Goal: Information Seeking & Learning: Find specific page/section

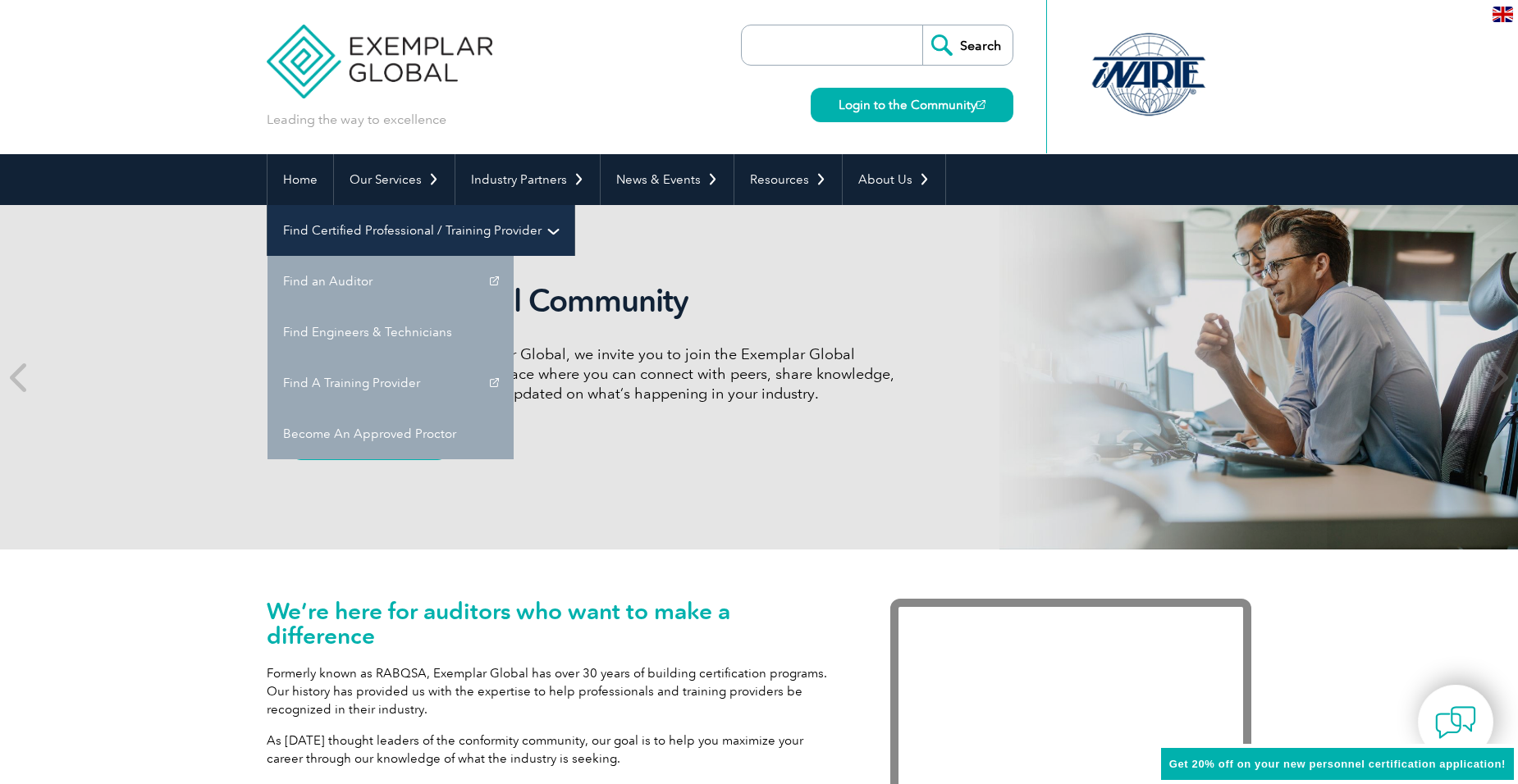
click at [574, 205] on link "Find Certified Professional / Training Provider" at bounding box center [421, 230] width 307 height 51
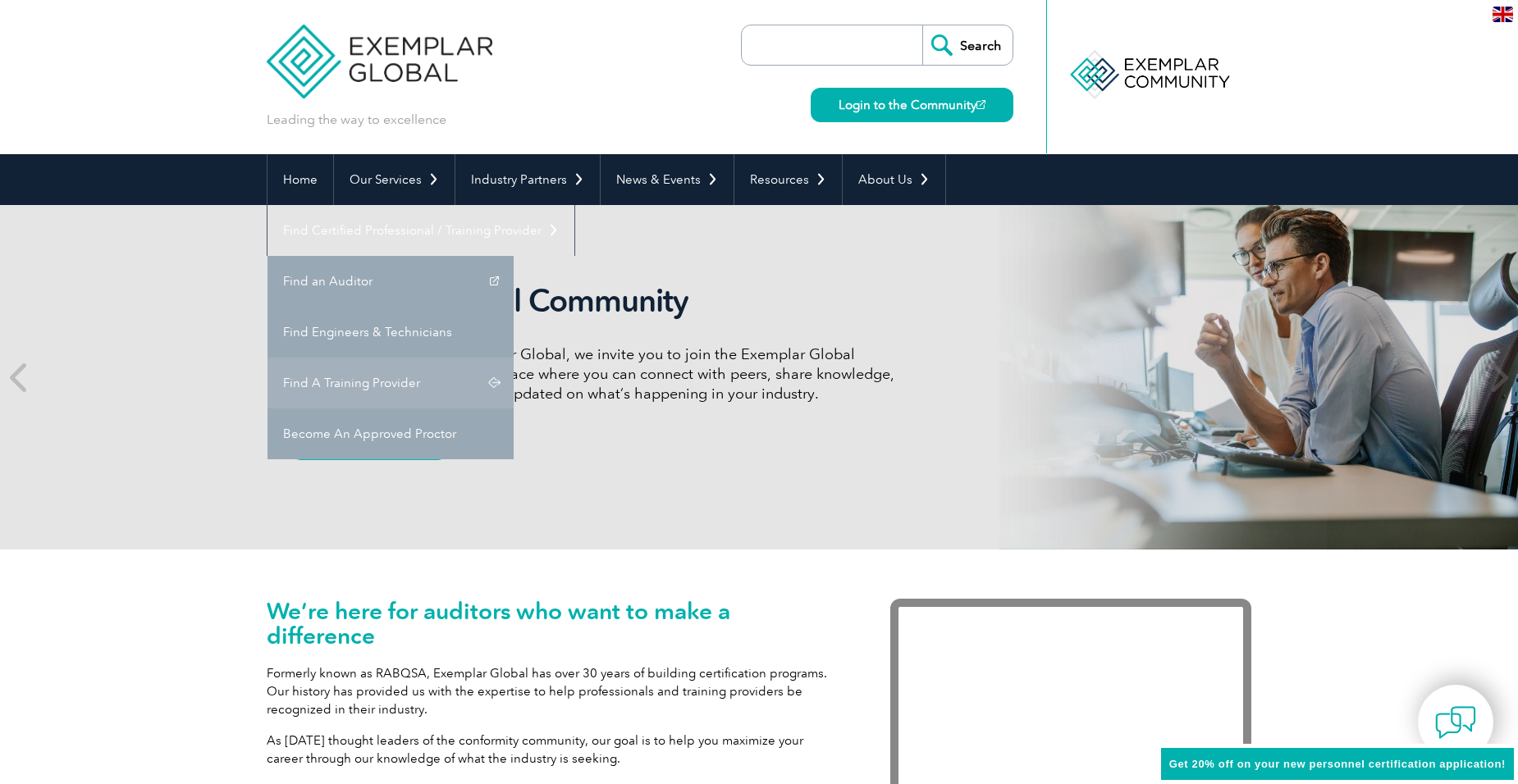
click at [514, 357] on link "Find A Training Provider" at bounding box center [390, 382] width 246 height 51
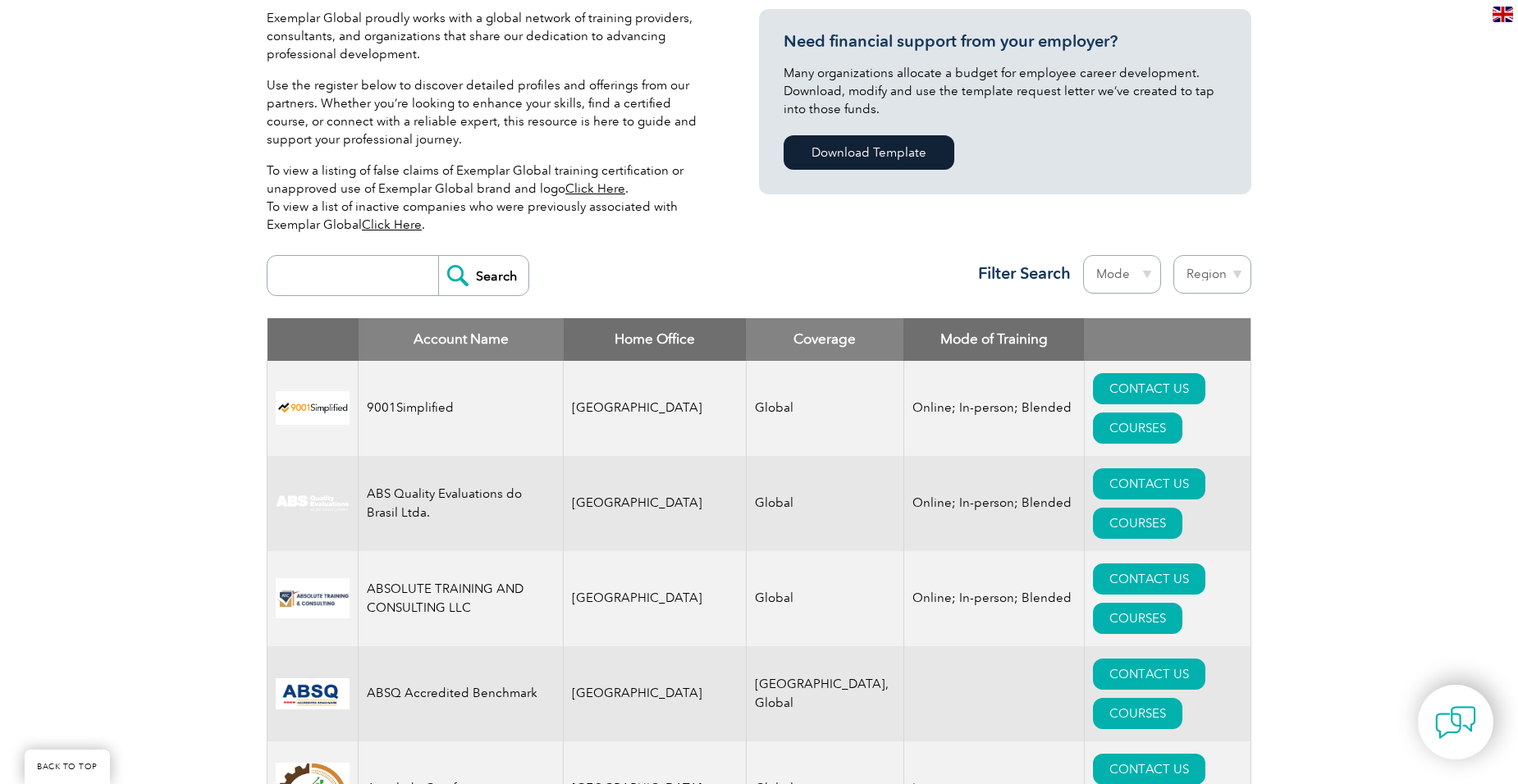
scroll to position [410, 0]
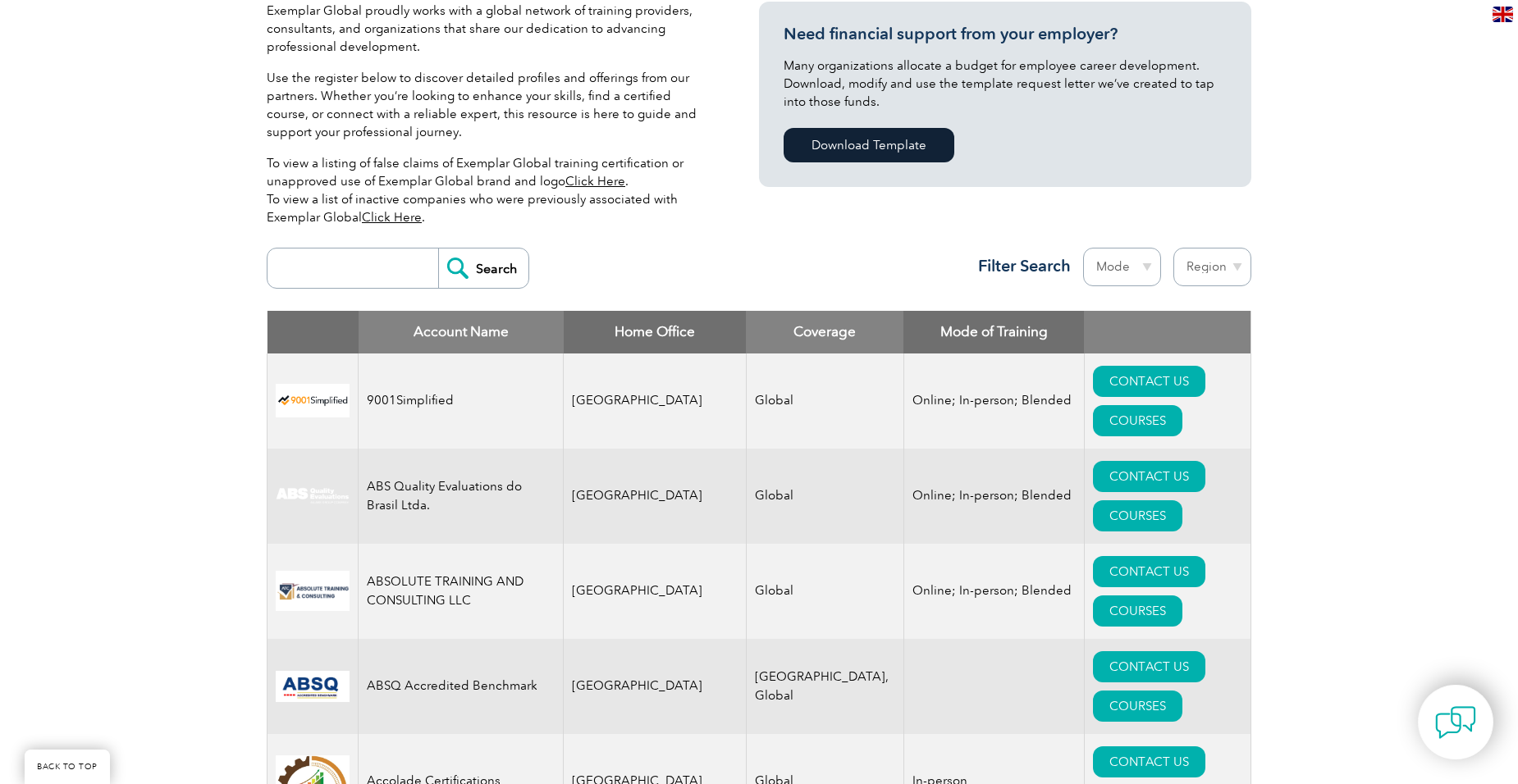
click at [1212, 270] on select "Region [GEOGRAPHIC_DATA] [GEOGRAPHIC_DATA] [GEOGRAPHIC_DATA] [GEOGRAPHIC_DATA] …" at bounding box center [1212, 267] width 78 height 38
select select "[GEOGRAPHIC_DATA]"
click at [1173, 248] on select "Region [GEOGRAPHIC_DATA] [GEOGRAPHIC_DATA] [GEOGRAPHIC_DATA] [GEOGRAPHIC_DATA] …" at bounding box center [1212, 267] width 78 height 38
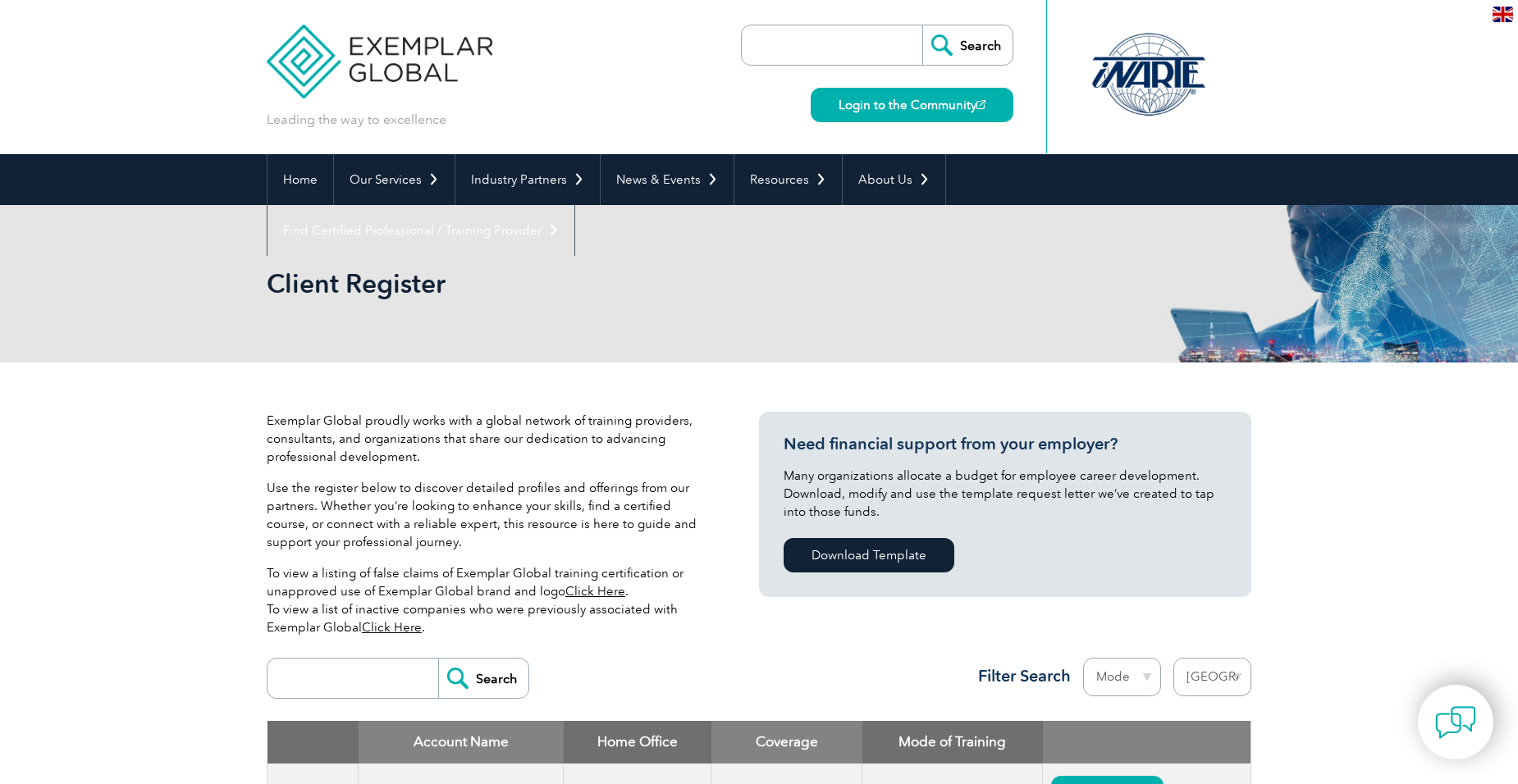
select select "[GEOGRAPHIC_DATA]"
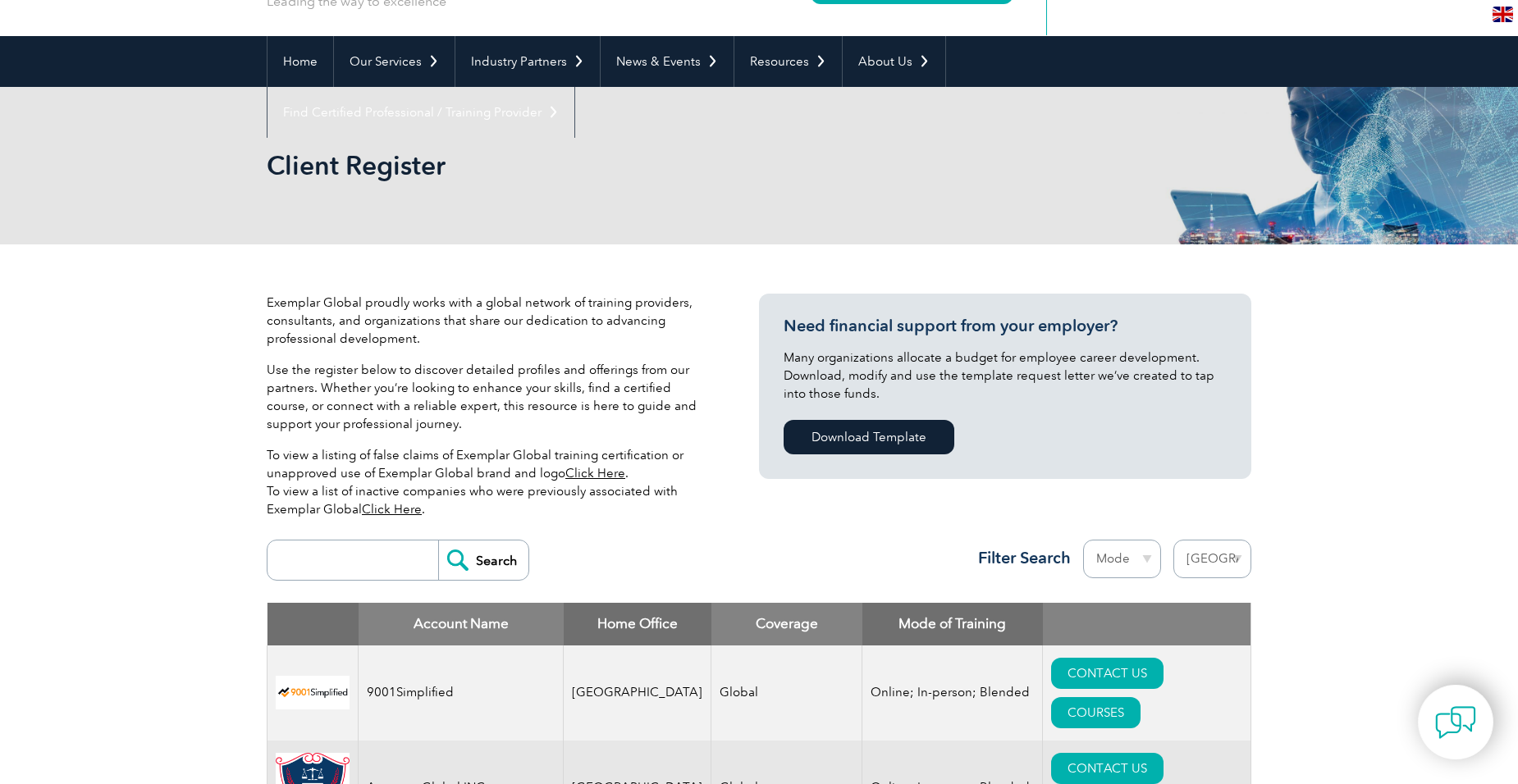
click at [1142, 563] on select "Mode Online In-person Blended" at bounding box center [1121, 559] width 78 height 38
select select "In-person"
click at [1083, 540] on select "Mode Online In-person Blended" at bounding box center [1121, 559] width 78 height 38
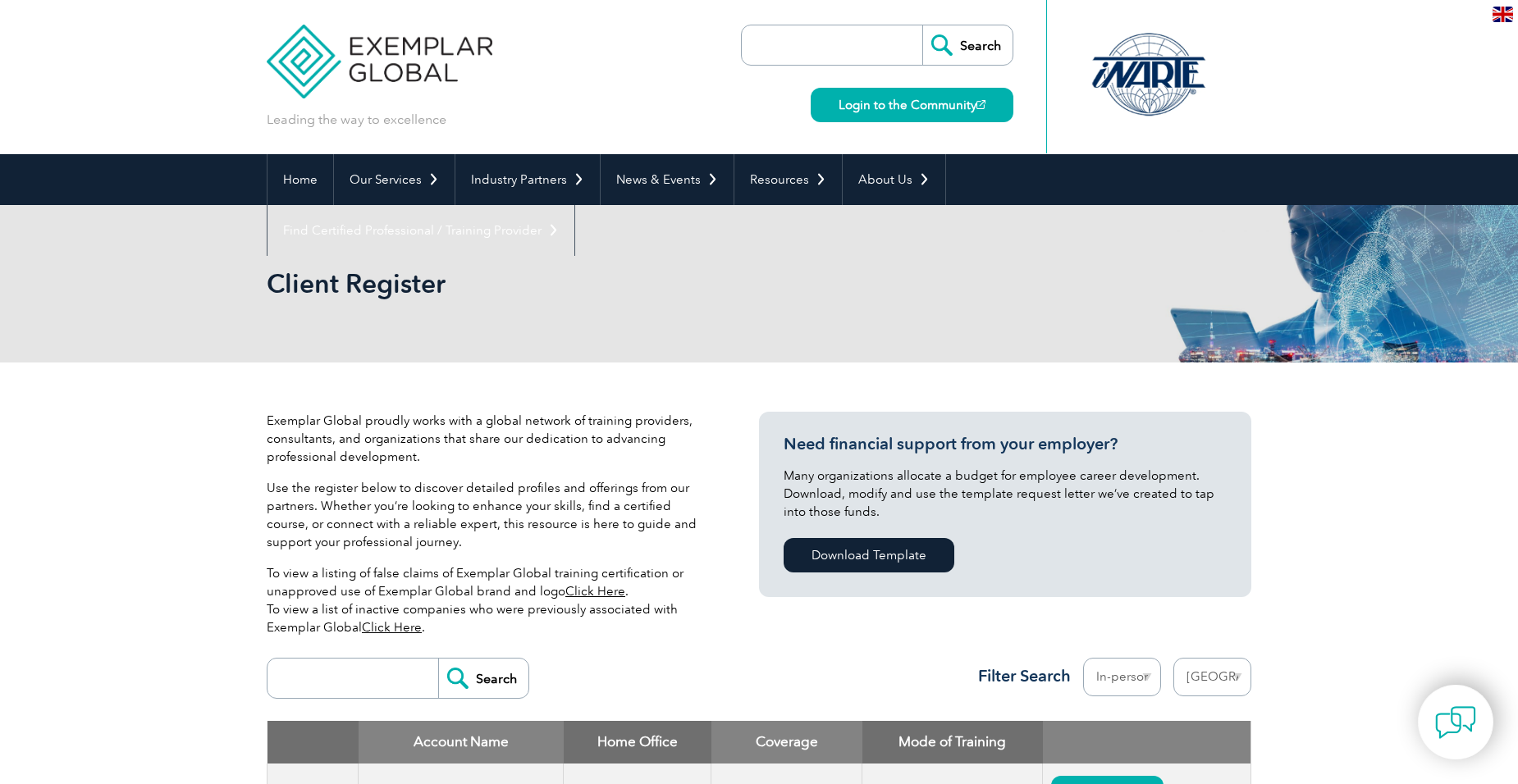
select select "[GEOGRAPHIC_DATA]"
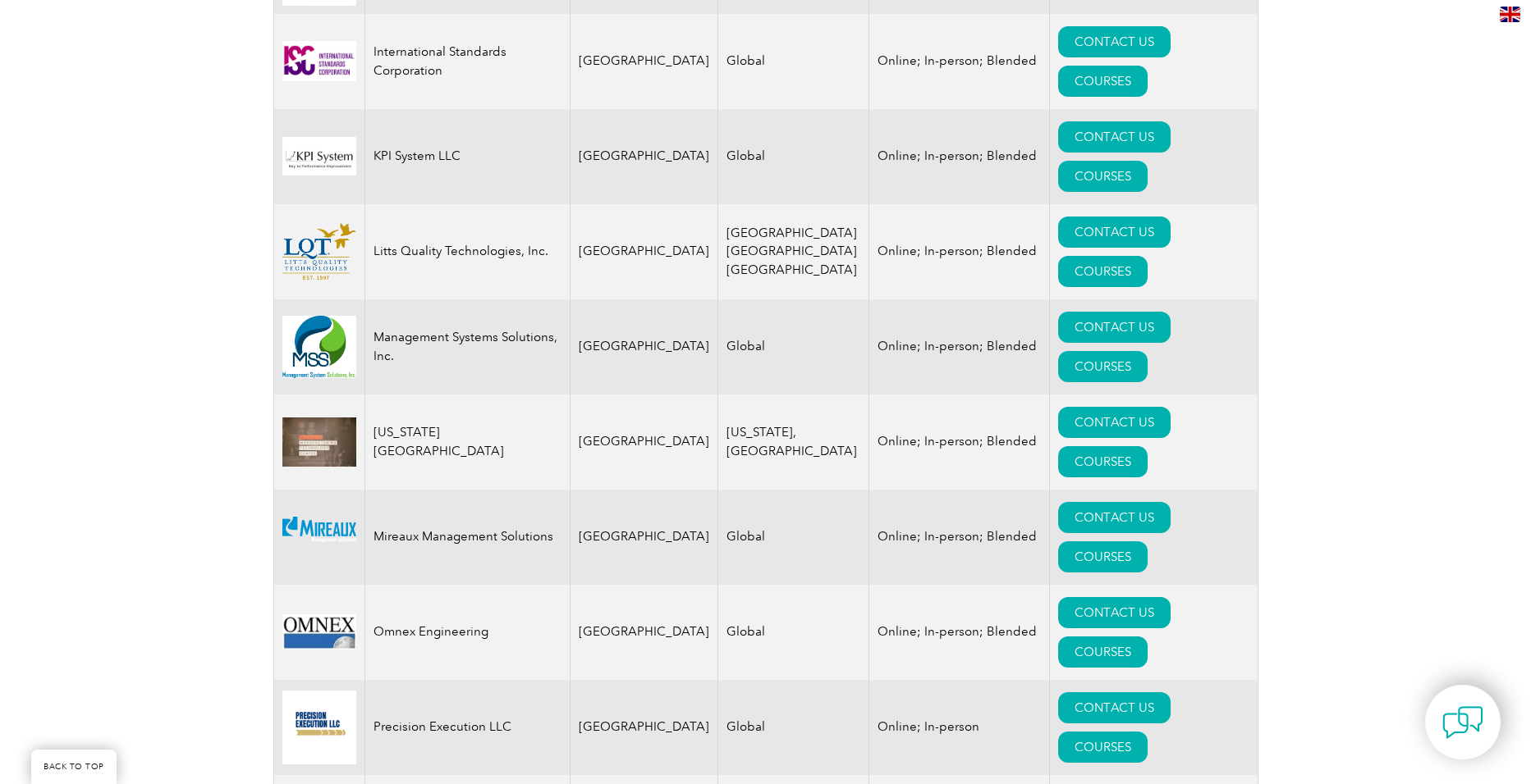
scroll to position [2461, 0]
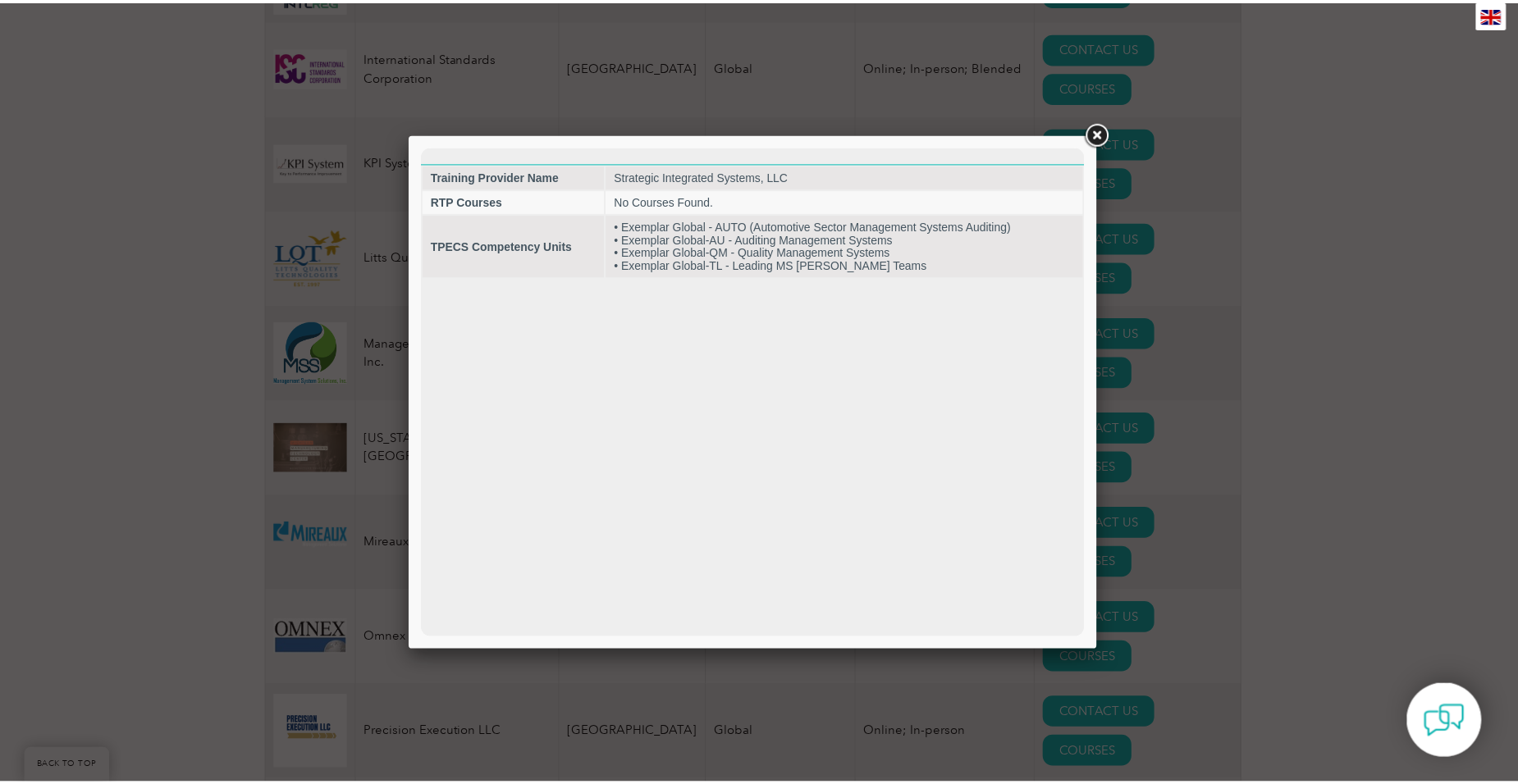
scroll to position [0, 0]
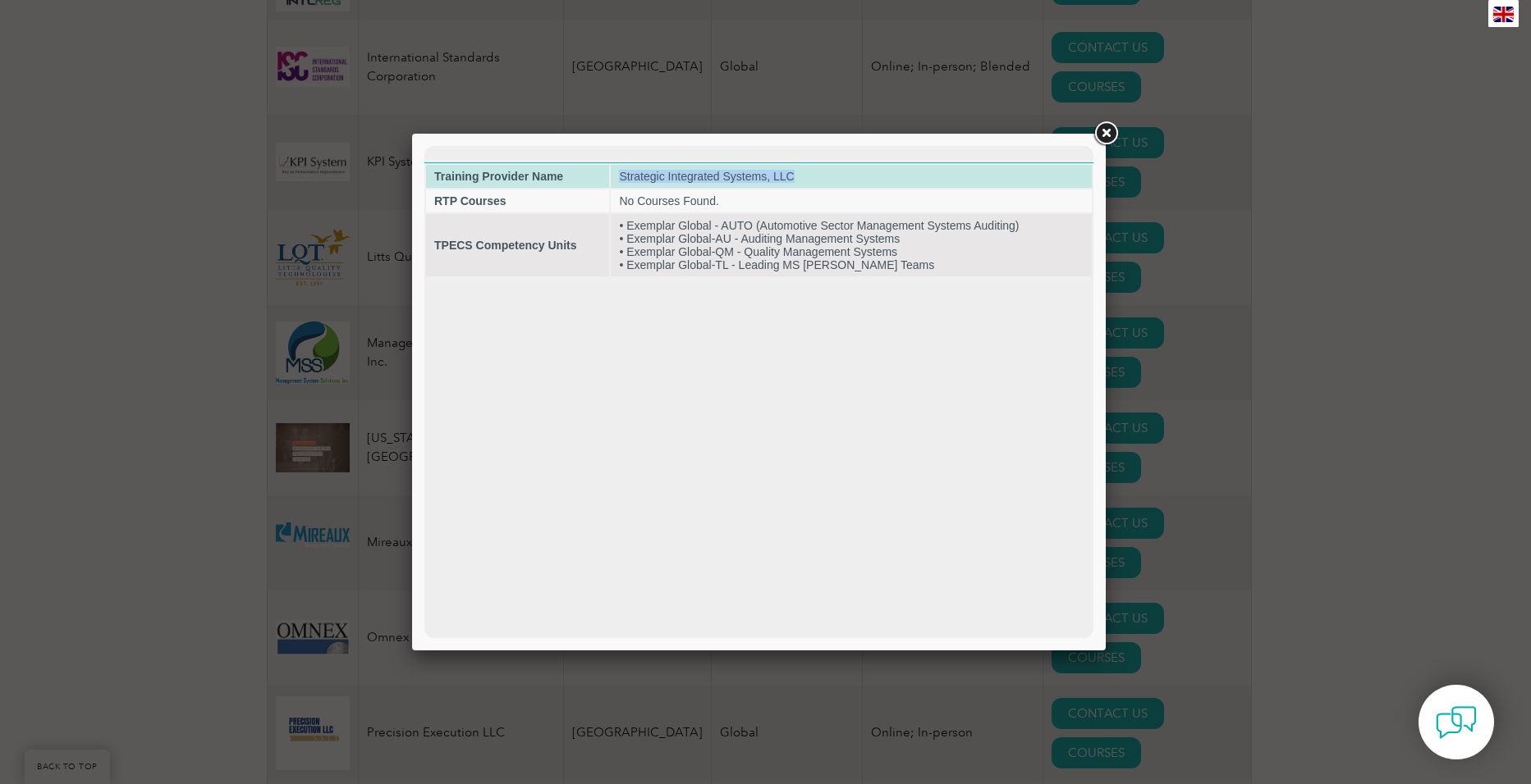
drag, startPoint x: 622, startPoint y: 178, endPoint x: 798, endPoint y: 174, distance: 176.0
click at [798, 174] on td "Strategic Integrated Systems, LLC" at bounding box center [851, 177] width 481 height 23
copy td "Strategic Integrated Systems, LLC"
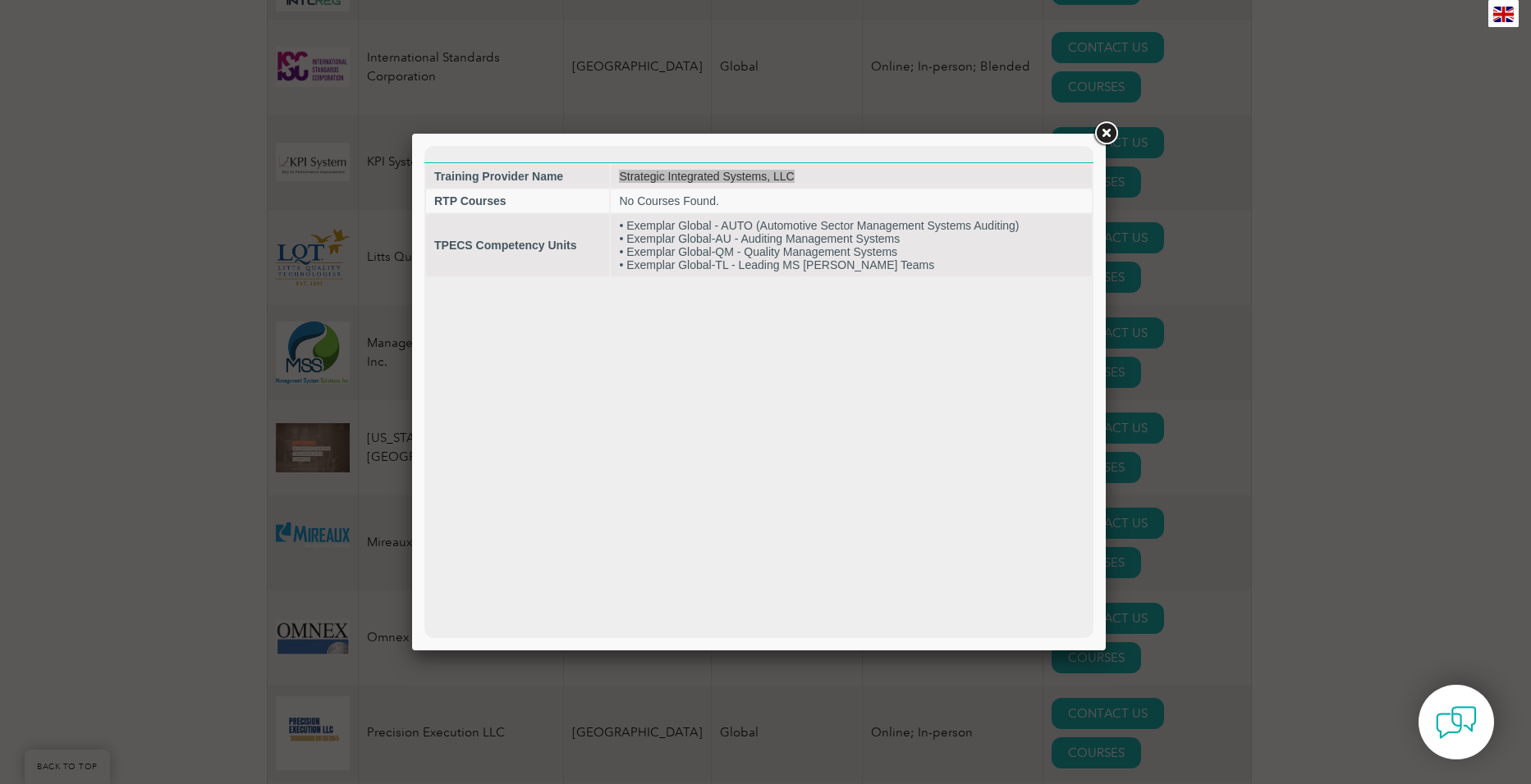
click at [1108, 139] on link at bounding box center [1105, 133] width 29 height 29
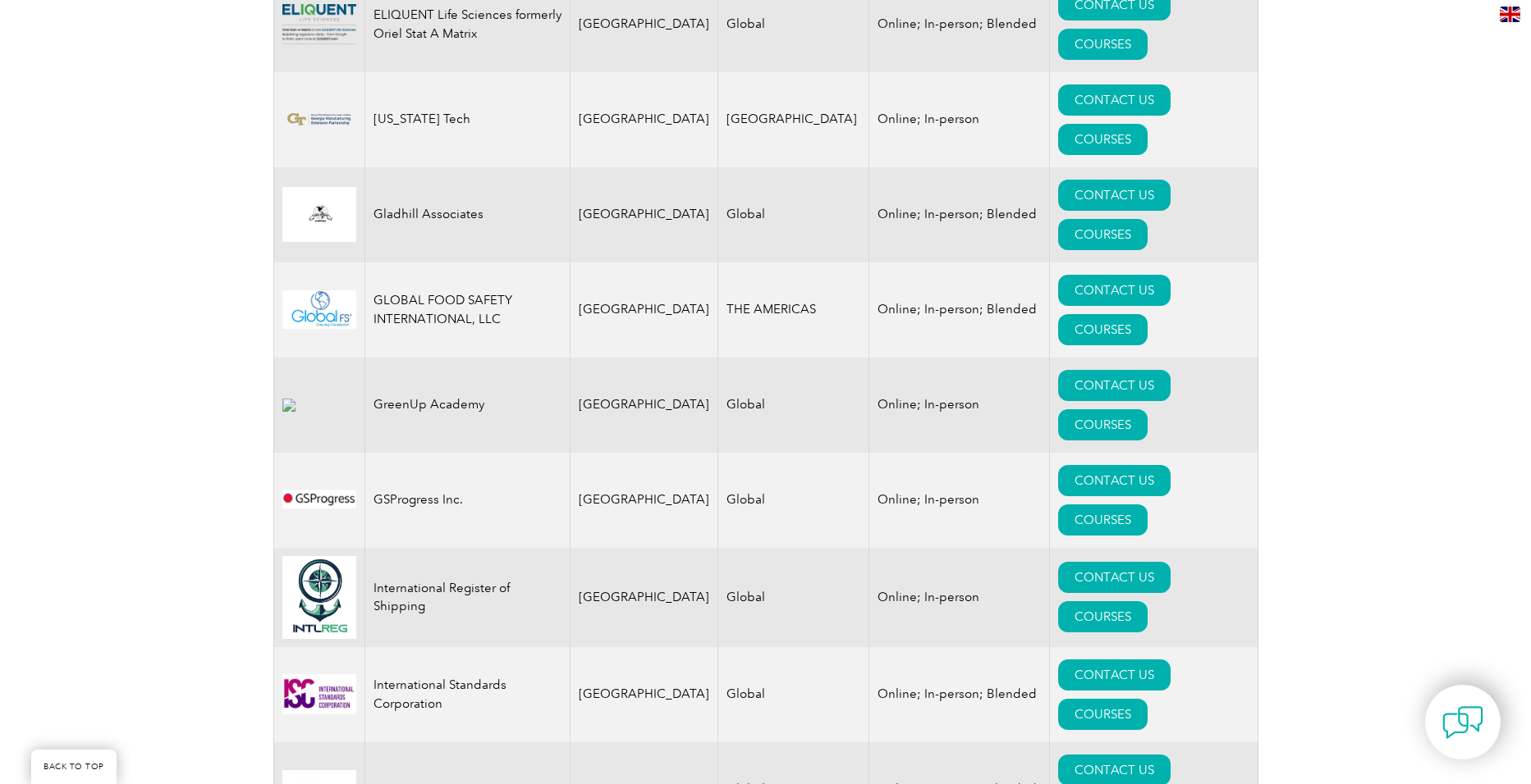
scroll to position [1805, 0]
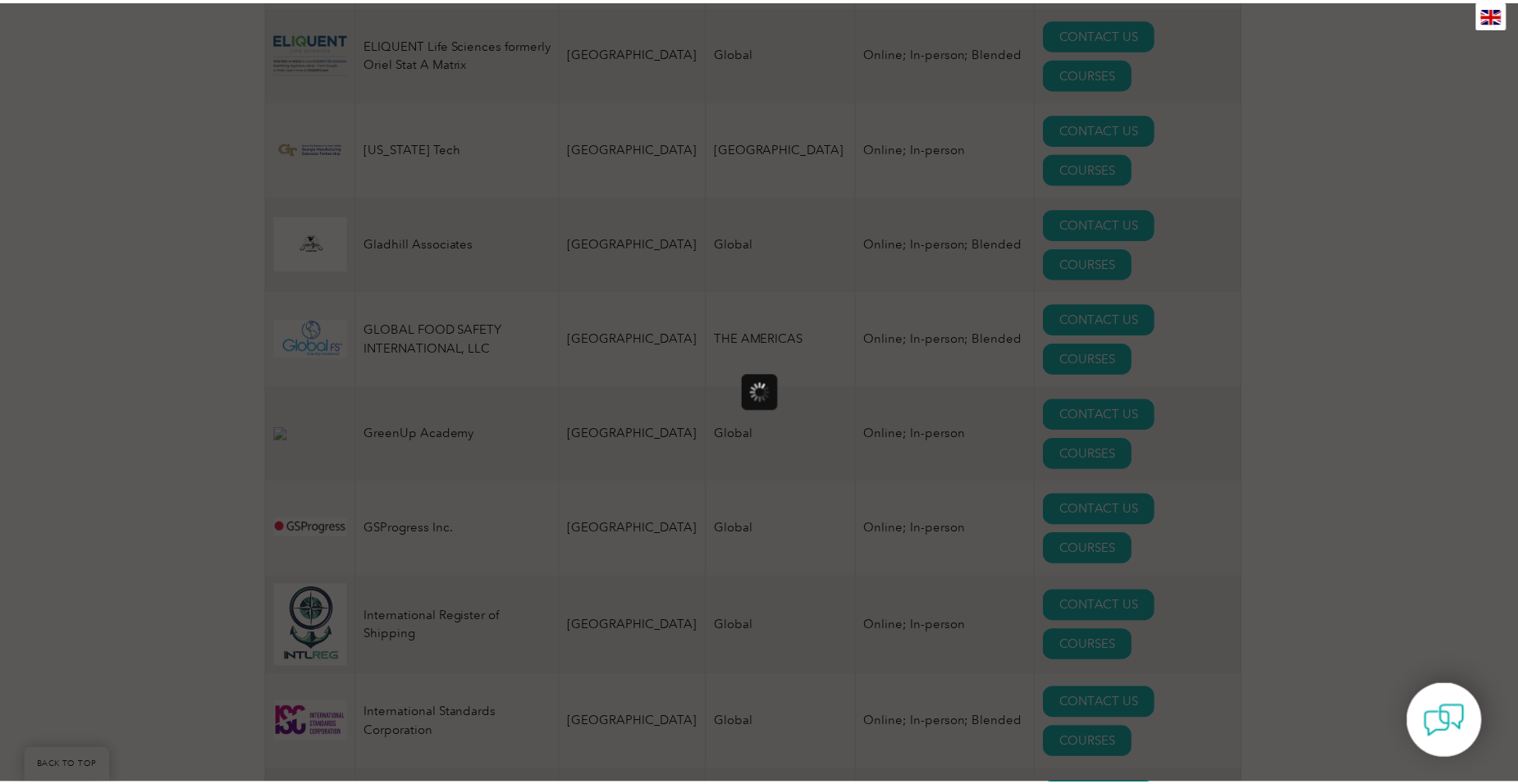
scroll to position [0, 0]
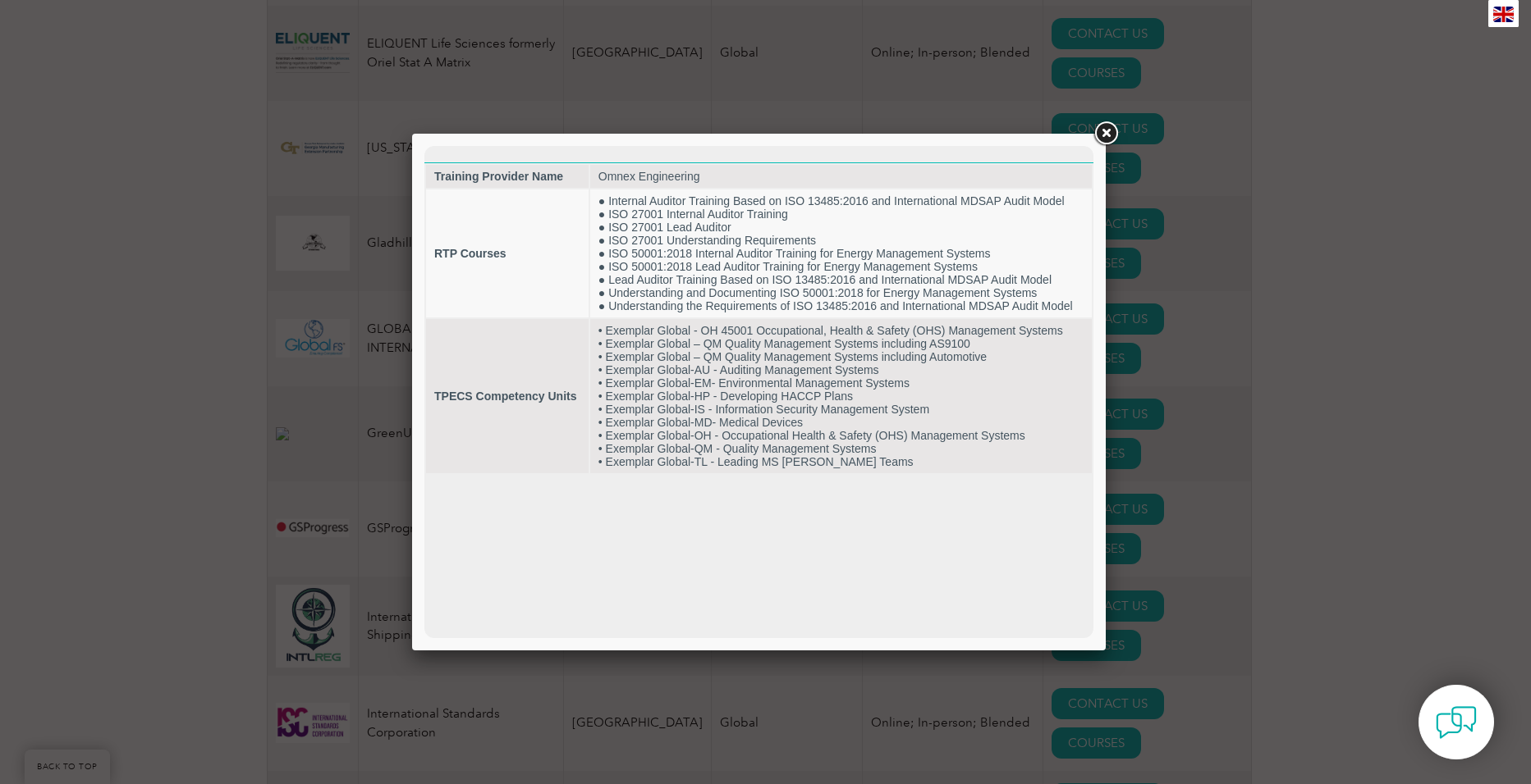
click at [1106, 129] on link at bounding box center [1105, 133] width 29 height 29
